Goal: Transaction & Acquisition: Purchase product/service

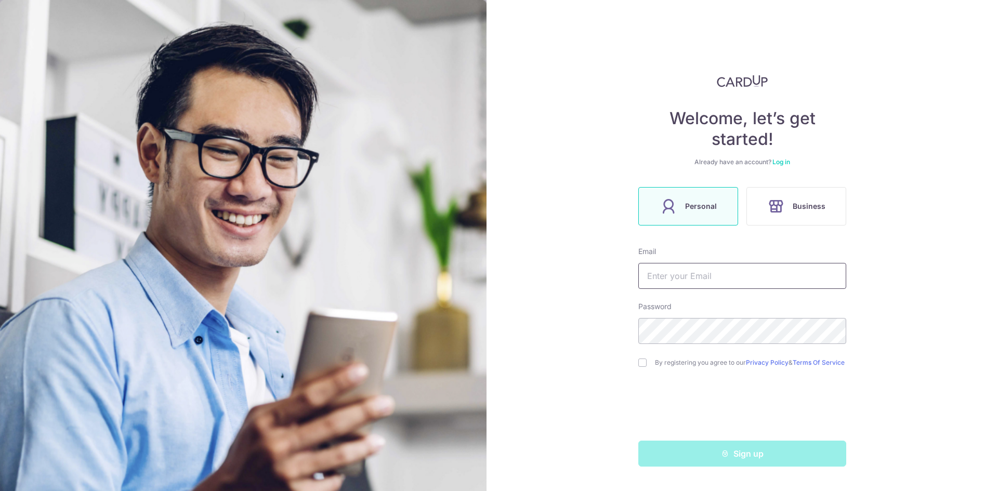
type input "[EMAIL_ADDRESS][DOMAIN_NAME]"
drag, startPoint x: 0, startPoint y: 0, endPoint x: 779, endPoint y: 160, distance: 795.0
click at [779, 160] on link "Log in" at bounding box center [781, 162] width 18 height 8
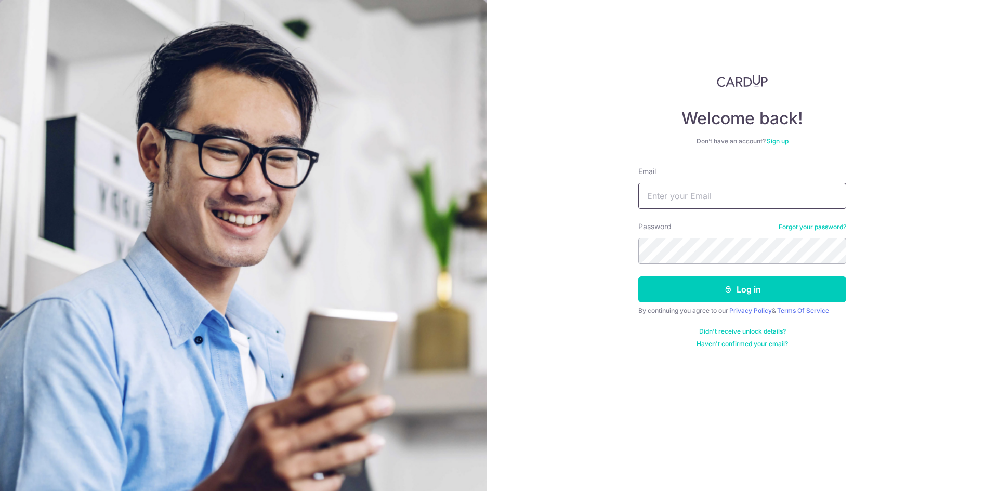
type input "[EMAIL_ADDRESS][DOMAIN_NAME]"
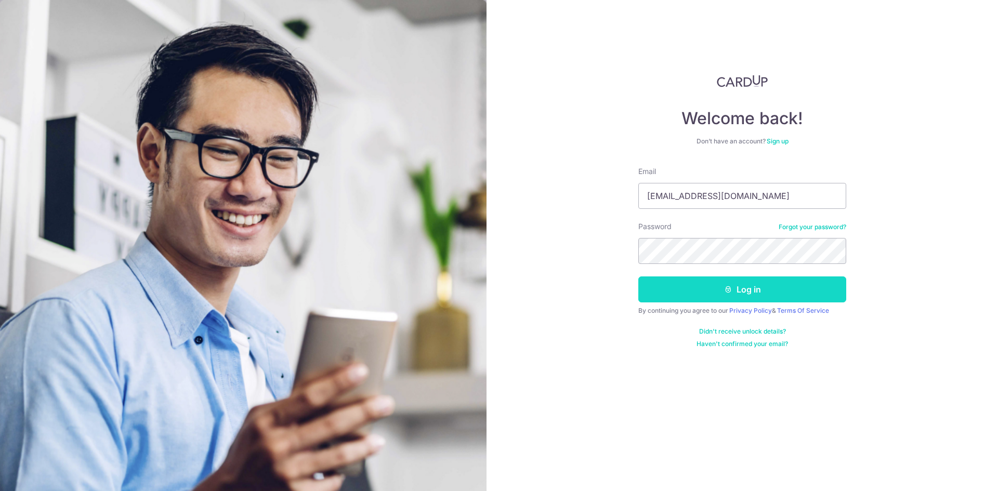
click at [711, 290] on button "Log in" at bounding box center [742, 290] width 208 height 26
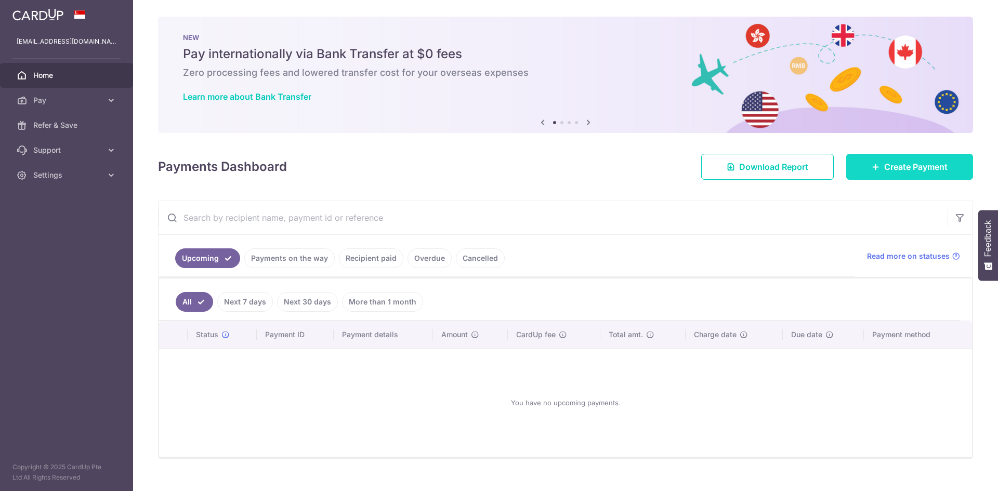
click at [884, 170] on span "Create Payment" at bounding box center [915, 167] width 63 height 12
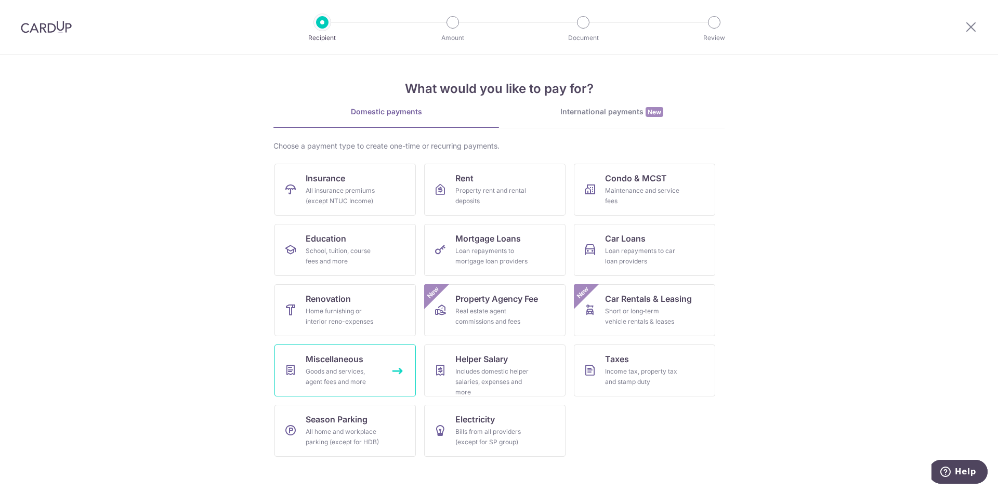
click at [322, 365] on link "Miscellaneous Goods and services, agent fees and more" at bounding box center [344, 371] width 141 height 52
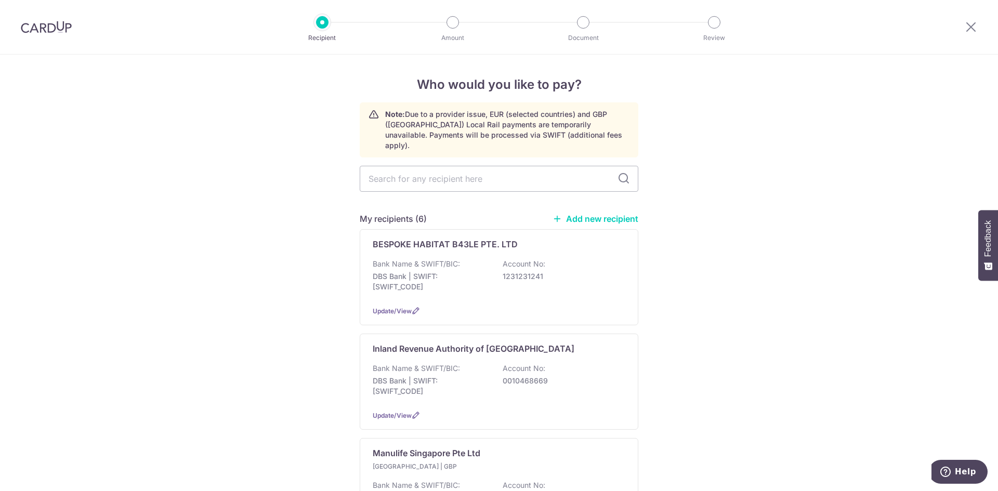
click at [568, 214] on link "Add new recipient" at bounding box center [596, 219] width 86 height 10
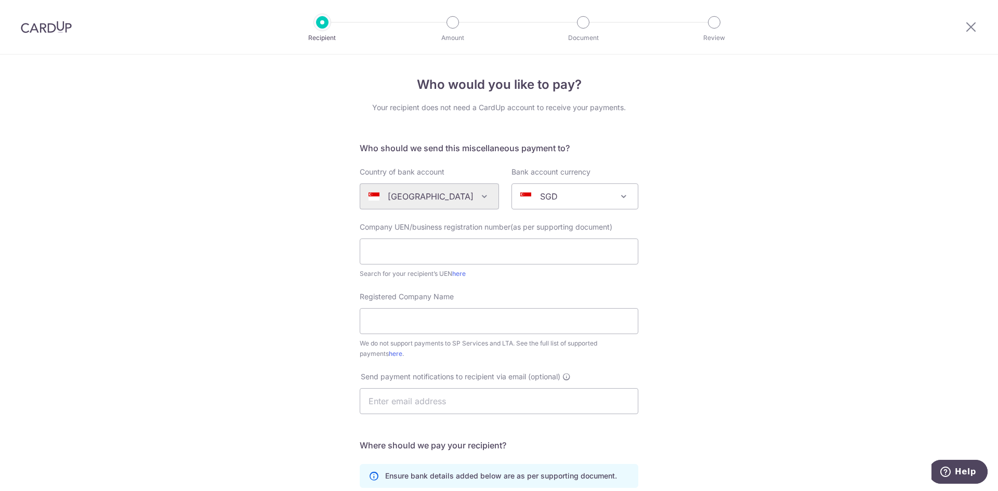
click at [464, 193] on div "Algeria Andorra Angola Anguilla Argentina Armenia Aruba Australia Austria Azerb…" at bounding box center [429, 196] width 139 height 26
click at [549, 186] on span "SGD" at bounding box center [575, 196] width 126 height 25
